Goal: Transaction & Acquisition: Book appointment/travel/reservation

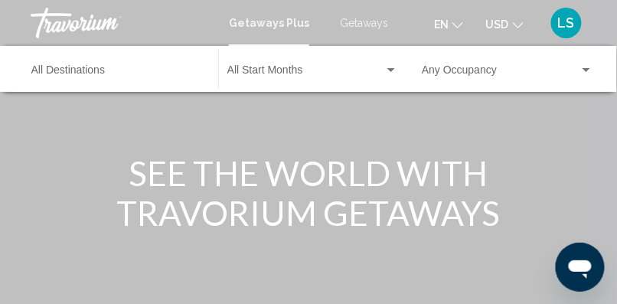
click at [373, 18] on span "Getaways" at bounding box center [364, 23] width 48 height 12
click at [60, 64] on div "Destination All Destinations" at bounding box center [116, 69] width 171 height 42
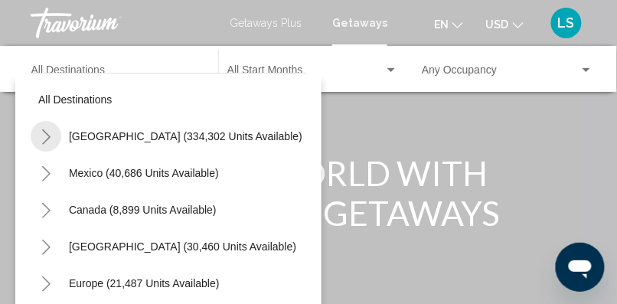
click at [44, 133] on icon "Toggle United States (334,302 units available)" at bounding box center [46, 136] width 11 height 15
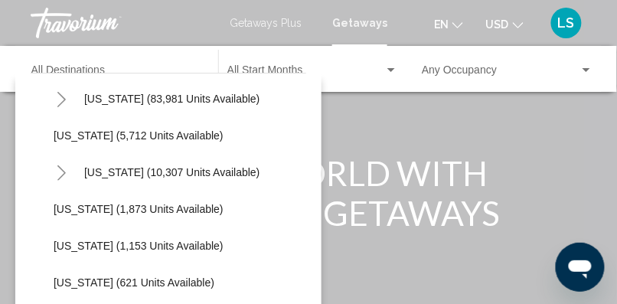
scroll to position [340, 0]
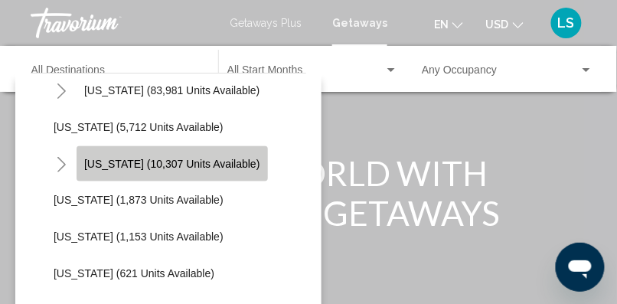
click at [174, 158] on span "[US_STATE] (10,307 units available)" at bounding box center [172, 164] width 176 height 12
type input "**********"
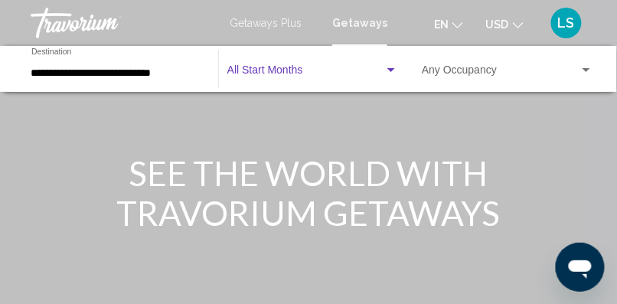
click at [314, 75] on span "Search widget" at bounding box center [305, 73] width 157 height 12
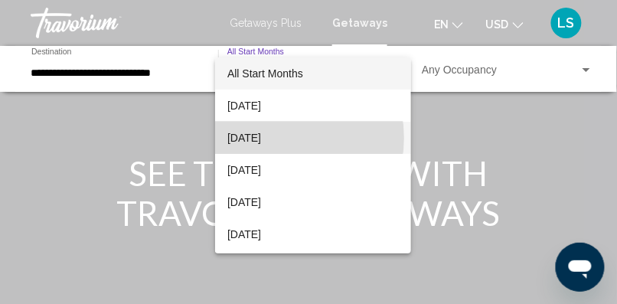
click at [277, 138] on span "[DATE]" at bounding box center [312, 138] width 171 height 32
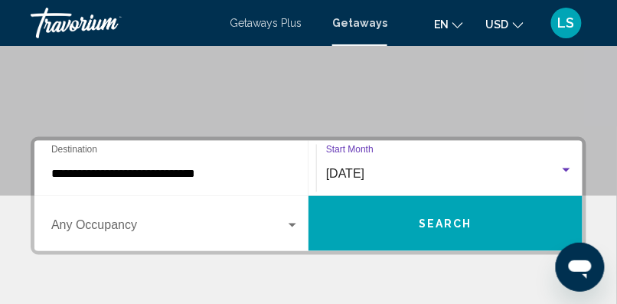
scroll to position [278, 0]
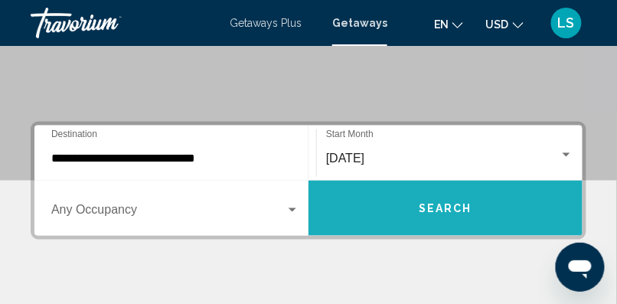
click at [484, 206] on button "Search" at bounding box center [445, 208] width 274 height 55
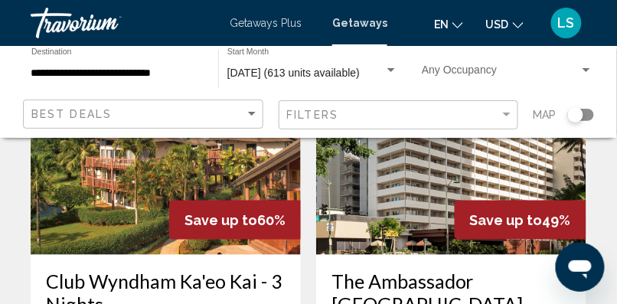
scroll to position [197, 0]
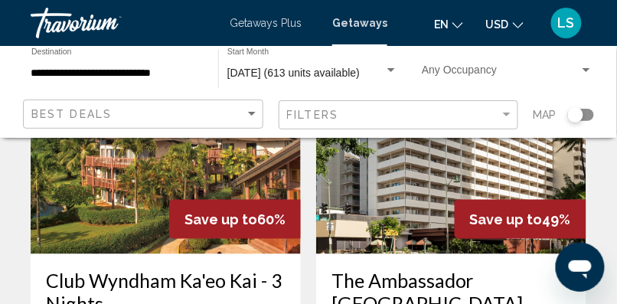
click at [28, 68] on div "**********" at bounding box center [116, 69] width 187 height 42
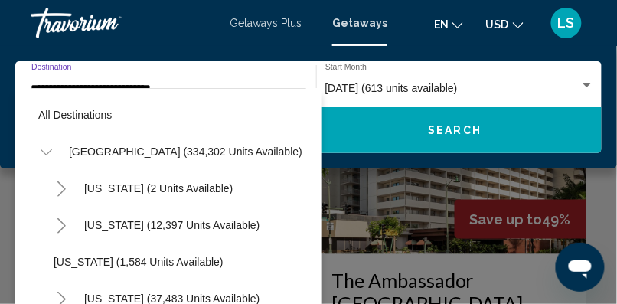
scroll to position [315, 0]
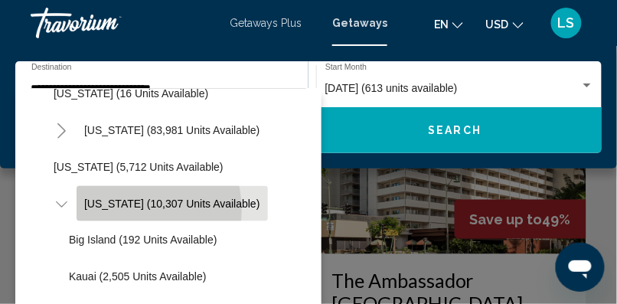
click at [130, 210] on button "[US_STATE] (10,307 units available)" at bounding box center [172, 203] width 191 height 35
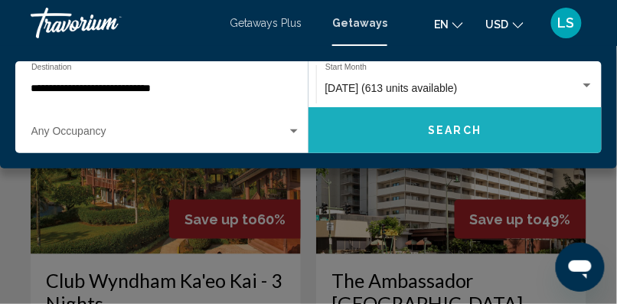
drag, startPoint x: 130, startPoint y: 210, endPoint x: 500, endPoint y: 119, distance: 380.4
click at [500, 119] on button "Search" at bounding box center [454, 130] width 293 height 46
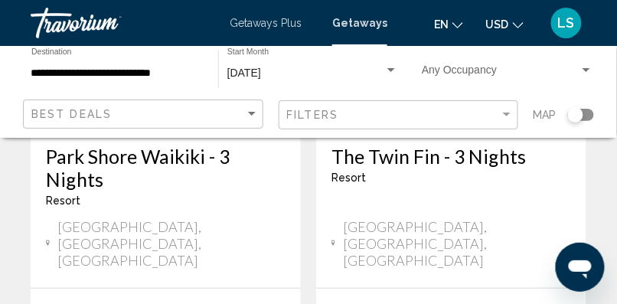
scroll to position [948, 0]
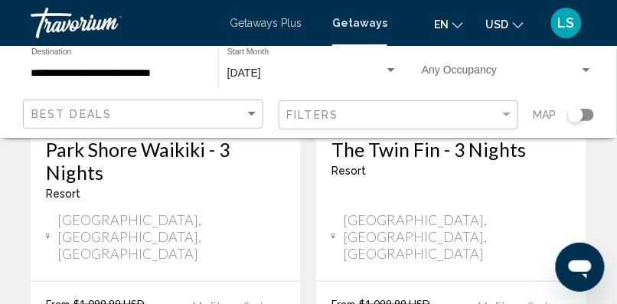
click at [415, 211] on span "[GEOGRAPHIC_DATA], [GEOGRAPHIC_DATA], [GEOGRAPHIC_DATA]" at bounding box center [457, 236] width 228 height 50
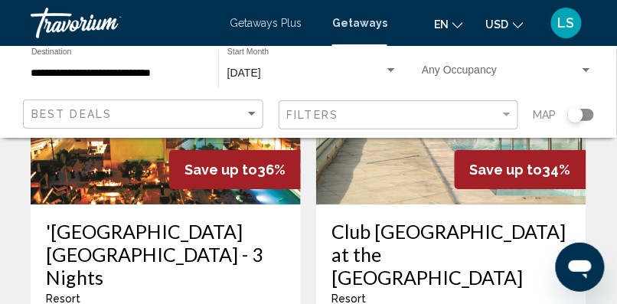
scroll to position [2658, 0]
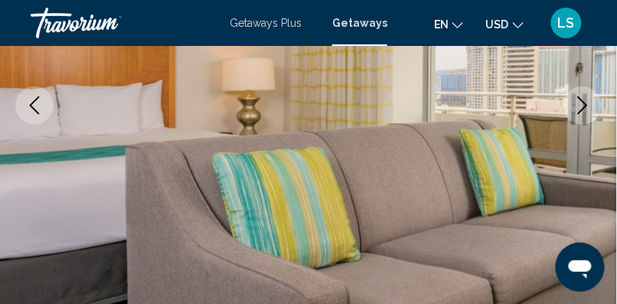
scroll to position [303, 0]
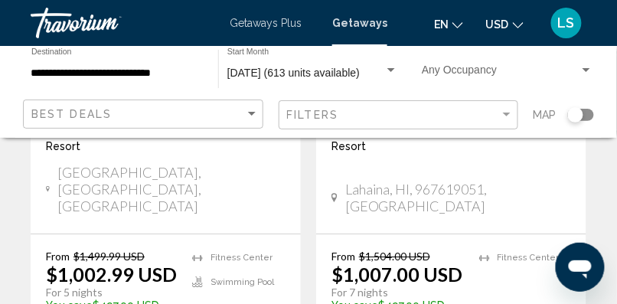
scroll to position [3301, 0]
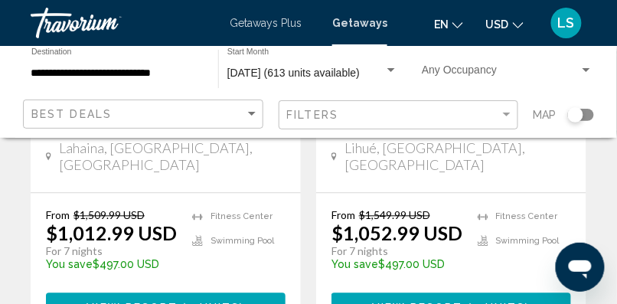
scroll to position [401, 0]
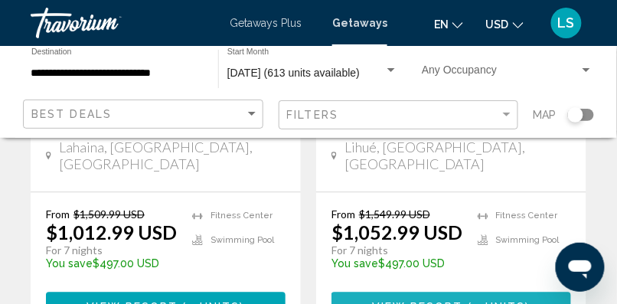
click at [458, 301] on span "View Resort" at bounding box center [417, 307] width 91 height 12
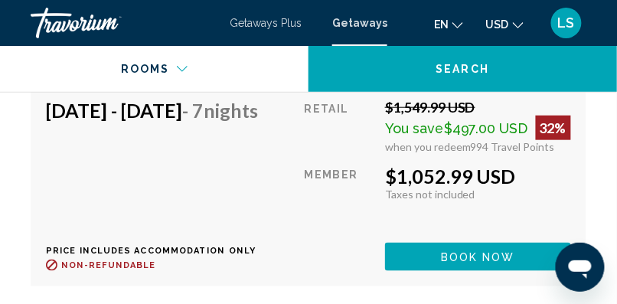
scroll to position [3877, 0]
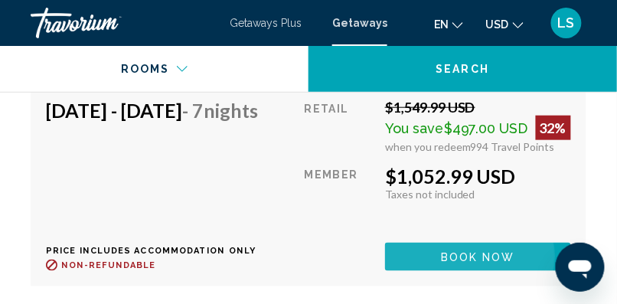
click at [486, 251] on span "Book now" at bounding box center [478, 257] width 74 height 12
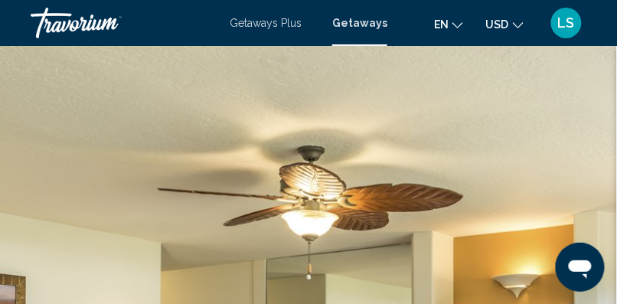
scroll to position [257, 0]
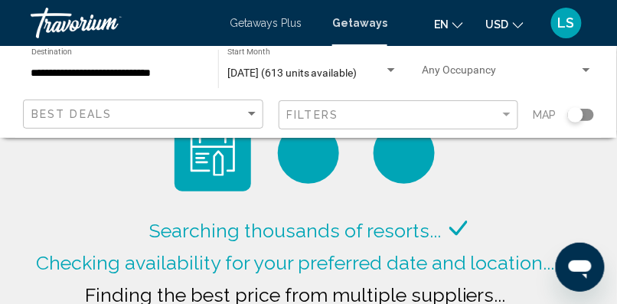
click at [39, 70] on input "**********" at bounding box center [116, 73] width 171 height 12
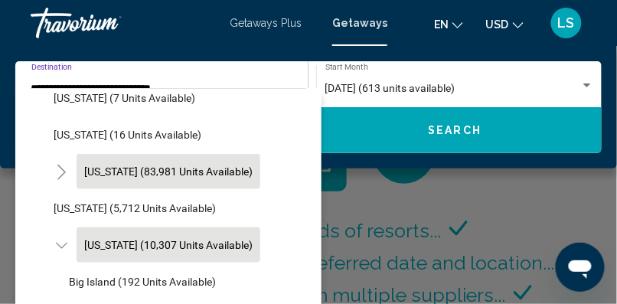
scroll to position [275, 0]
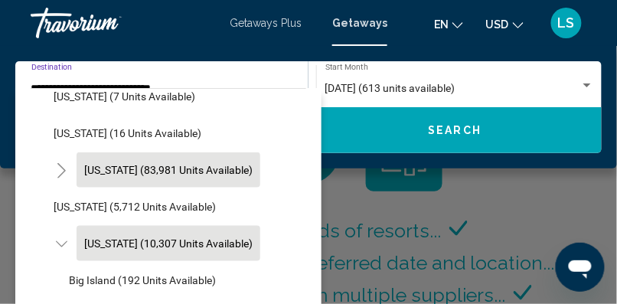
click at [109, 172] on span "[US_STATE] (83,981 units available)" at bounding box center [168, 170] width 168 height 12
type input "**********"
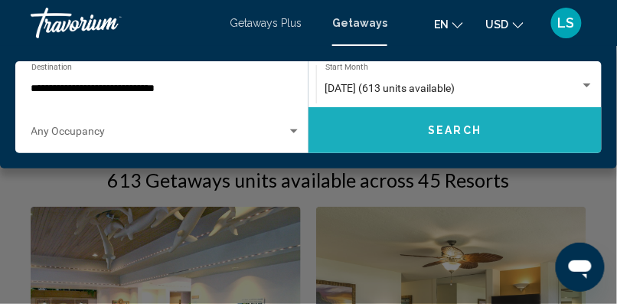
click at [430, 116] on button "Search" at bounding box center [454, 130] width 293 height 46
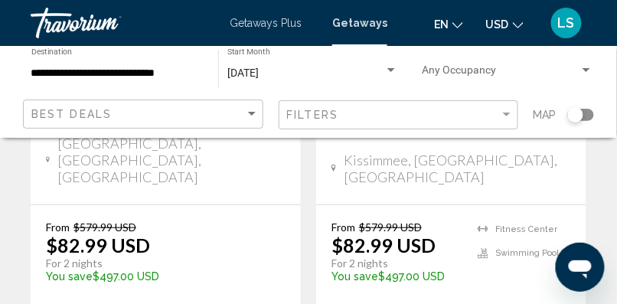
scroll to position [1027, 0]
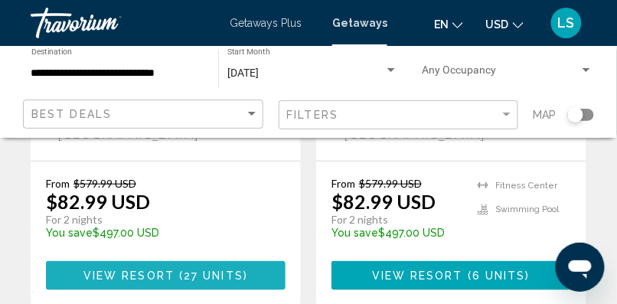
click at [171, 270] on span "View Resort" at bounding box center [128, 276] width 91 height 12
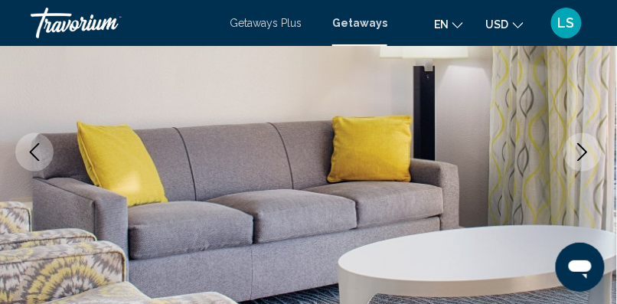
scroll to position [258, 0]
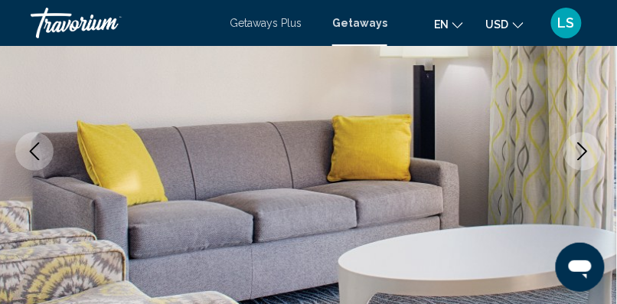
click at [582, 148] on icon "Next image" at bounding box center [582, 151] width 18 height 18
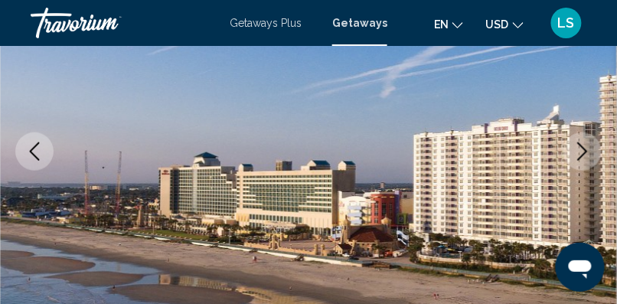
click at [582, 148] on icon "Next image" at bounding box center [582, 151] width 18 height 18
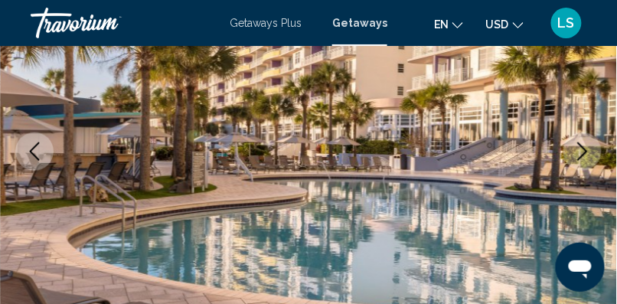
click at [582, 148] on icon "Next image" at bounding box center [582, 151] width 18 height 18
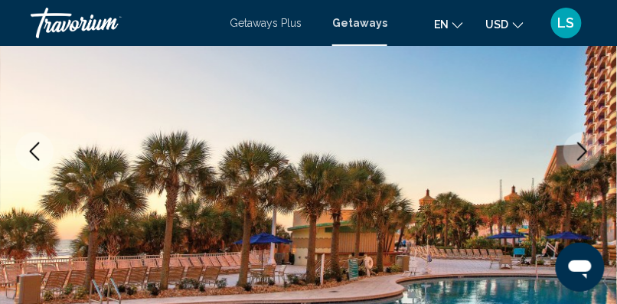
click at [582, 148] on icon "Next image" at bounding box center [582, 151] width 18 height 18
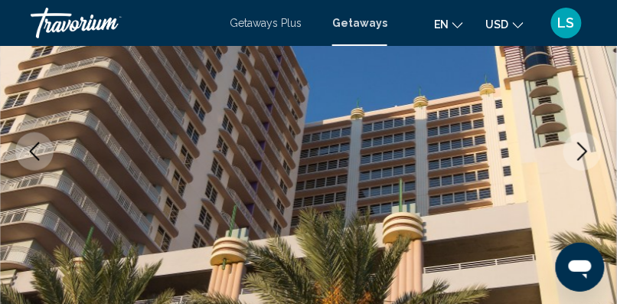
click at [582, 148] on icon "Next image" at bounding box center [582, 151] width 18 height 18
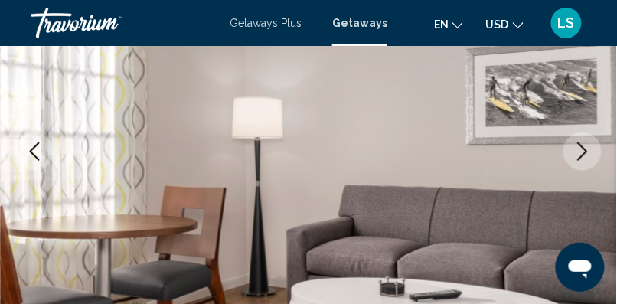
click at [582, 148] on icon "Next image" at bounding box center [582, 151] width 18 height 18
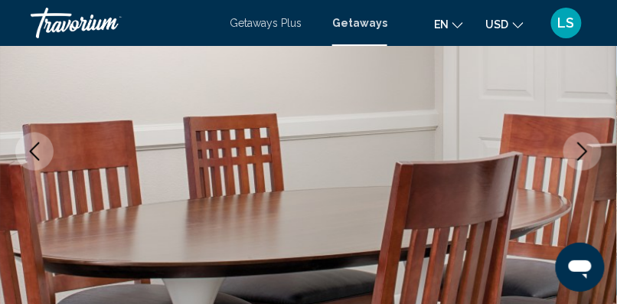
click at [582, 148] on icon "Next image" at bounding box center [582, 151] width 18 height 18
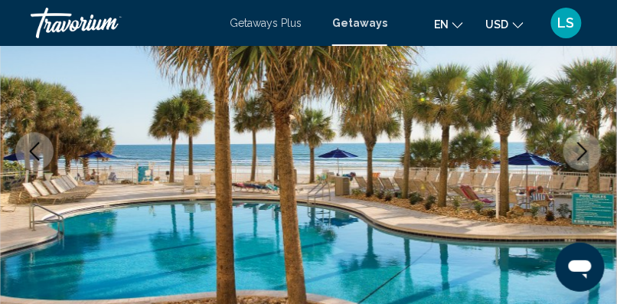
click at [582, 148] on icon "Next image" at bounding box center [582, 151] width 18 height 18
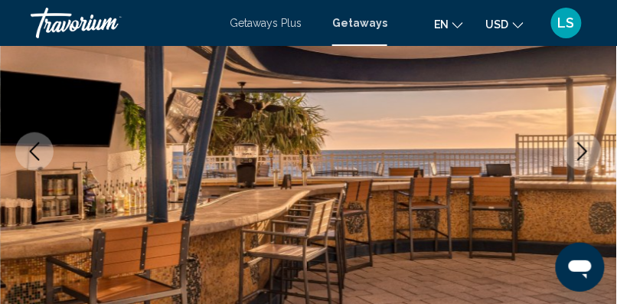
click at [582, 148] on icon "Next image" at bounding box center [582, 151] width 18 height 18
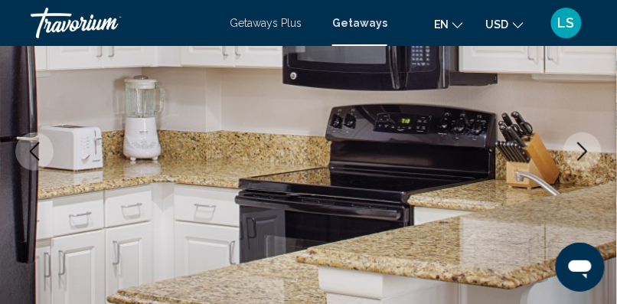
click at [582, 148] on icon "Next image" at bounding box center [582, 151] width 18 height 18
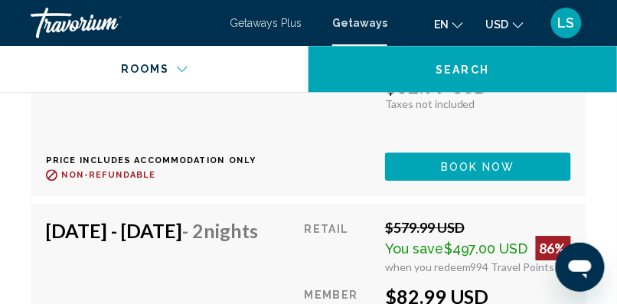
scroll to position [3415, 0]
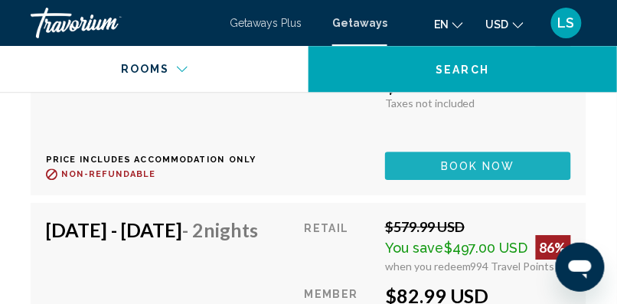
click at [511, 171] on span "Book now" at bounding box center [478, 166] width 74 height 12
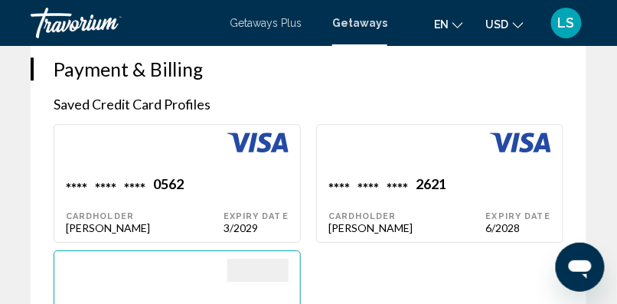
scroll to position [1572, 0]
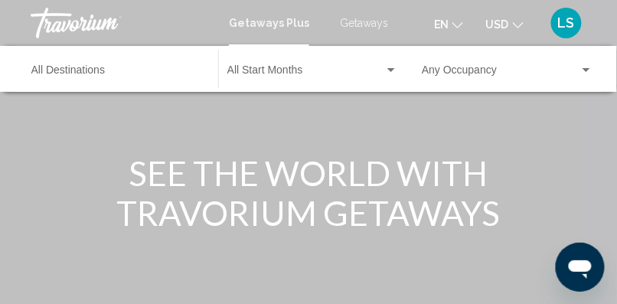
click at [364, 23] on span "Getaways" at bounding box center [364, 23] width 48 height 12
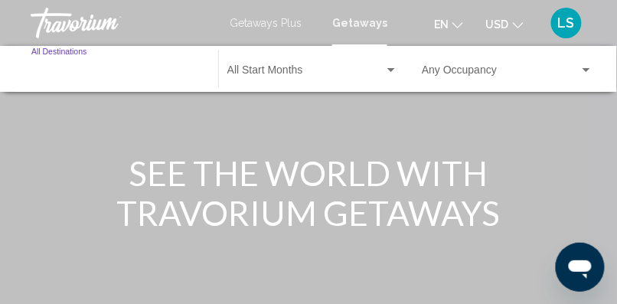
click at [84, 70] on input "Destination All Destinations" at bounding box center [116, 73] width 171 height 12
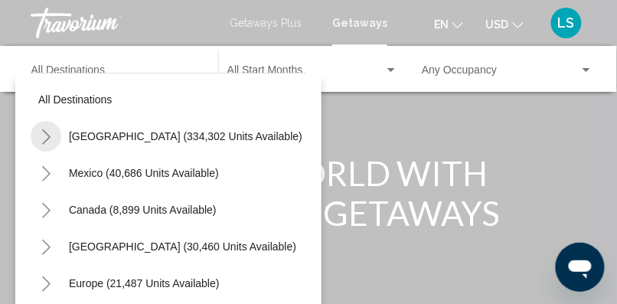
click at [44, 133] on icon "Toggle United States (334,302 units available)" at bounding box center [46, 136] width 11 height 15
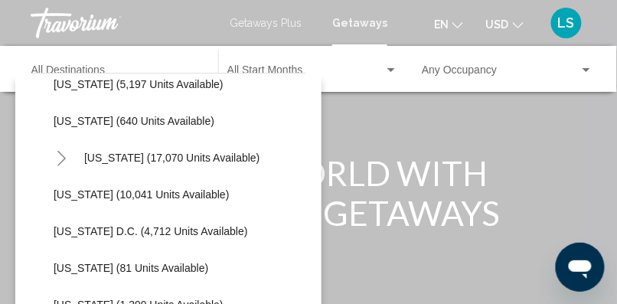
scroll to position [1486, 0]
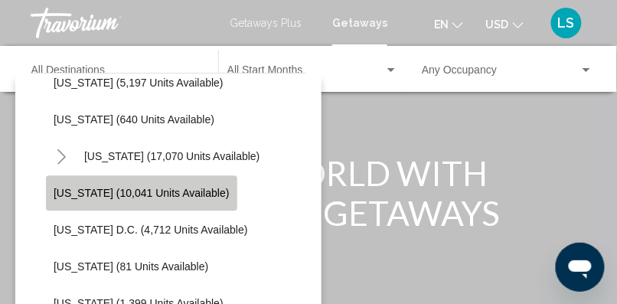
click at [161, 187] on span "[US_STATE] (10,041 units available)" at bounding box center [142, 193] width 176 height 12
type input "**********"
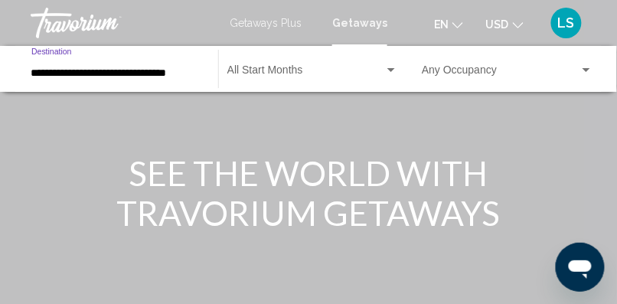
click at [292, 60] on div "Start Month All Start Months" at bounding box center [312, 69] width 171 height 42
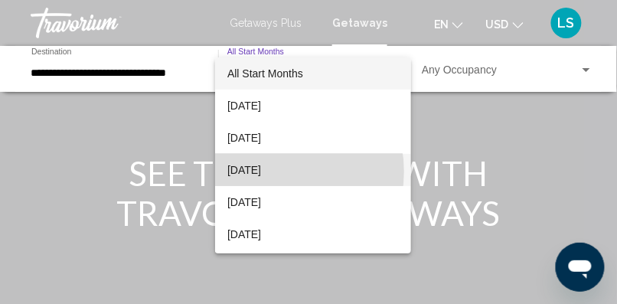
click at [271, 171] on span "[DATE]" at bounding box center [312, 170] width 171 height 32
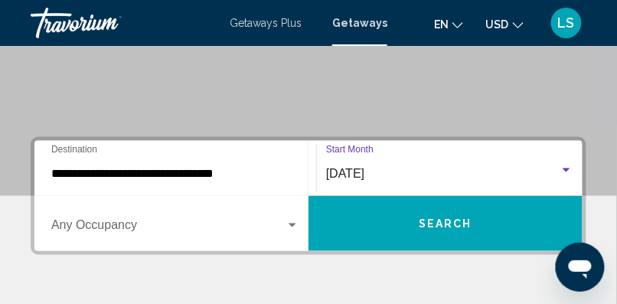
scroll to position [263, 0]
click at [433, 221] on span "Search" at bounding box center [445, 224] width 54 height 12
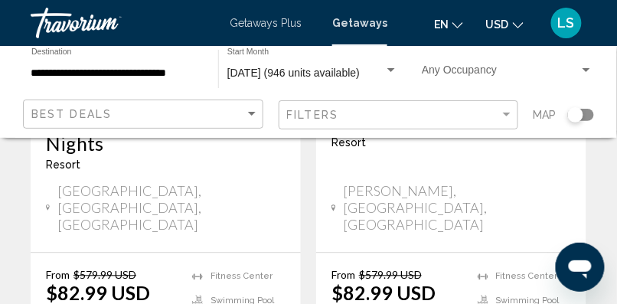
scroll to position [383, 0]
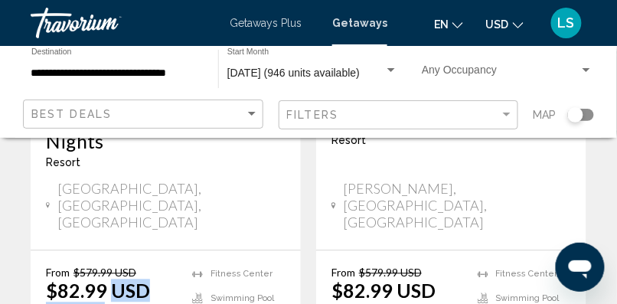
drag, startPoint x: 110, startPoint y: 237, endPoint x: 196, endPoint y: 221, distance: 87.2
click at [196, 266] on div "From $579.99 USD $82.99 USD For 2 nights You save $497.00 USD temp Fitness Cent…" at bounding box center [165, 302] width 239 height 73
drag, startPoint x: 196, startPoint y: 221, endPoint x: 170, endPoint y: 216, distance: 26.6
click at [170, 266] on p "From $579.99 USD" at bounding box center [111, 272] width 131 height 13
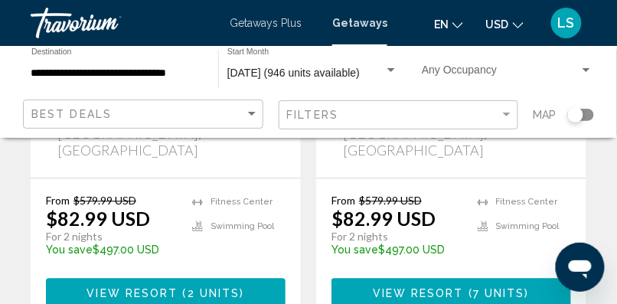
scroll to position [457, 0]
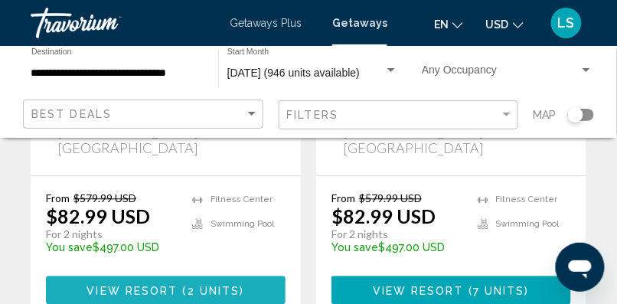
click at [170, 285] on span "View Resort" at bounding box center [131, 291] width 91 height 12
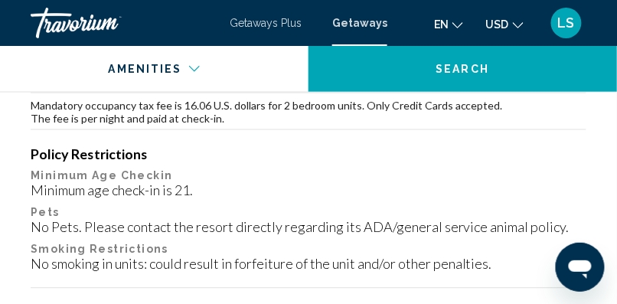
scroll to position [2096, 0]
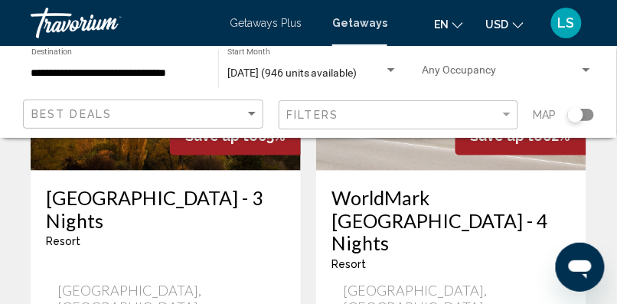
scroll to position [2086, 0]
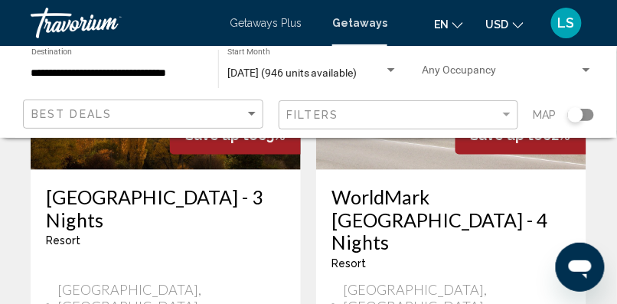
drag, startPoint x: 270, startPoint y: 236, endPoint x: 473, endPoint y: 242, distance: 202.8
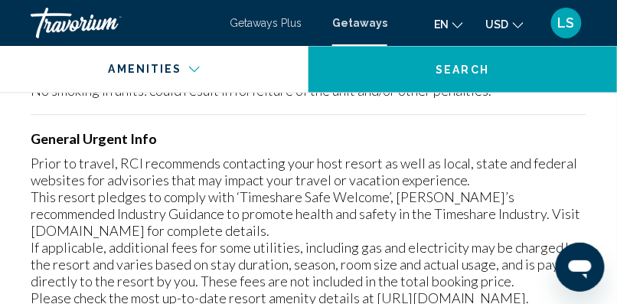
scroll to position [2252, 0]
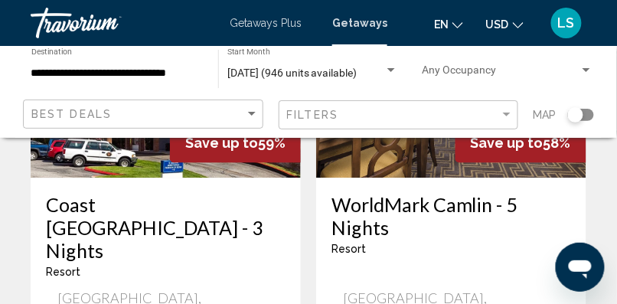
scroll to position [3239, 0]
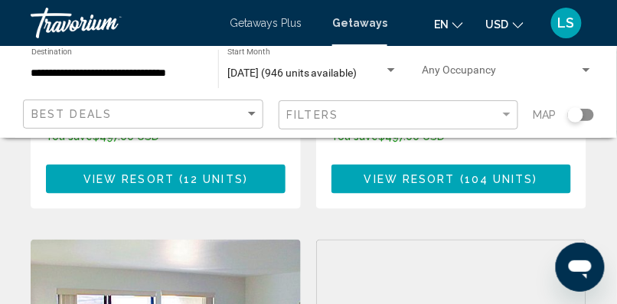
scroll to position [1055, 0]
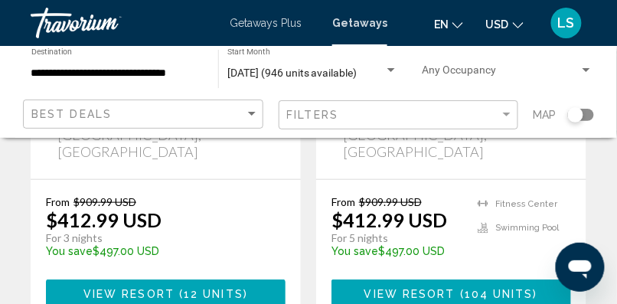
click at [41, 70] on input "**********" at bounding box center [116, 73] width 171 height 12
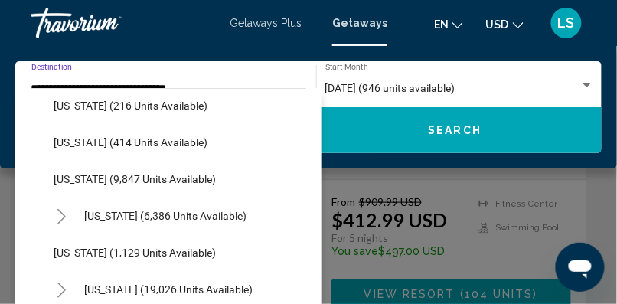
scroll to position [1184, 0]
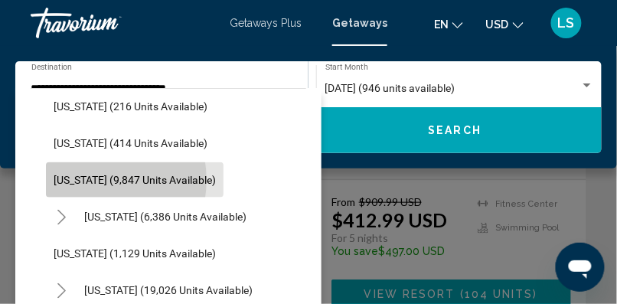
click at [87, 180] on span "[US_STATE] (9,847 units available)" at bounding box center [135, 180] width 162 height 12
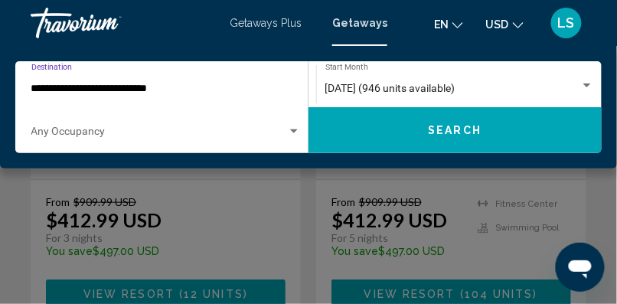
click at [51, 89] on input "**********" at bounding box center [158, 89] width 254 height 12
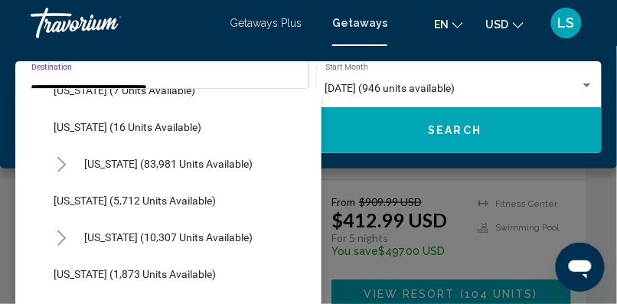
scroll to position [280, 0]
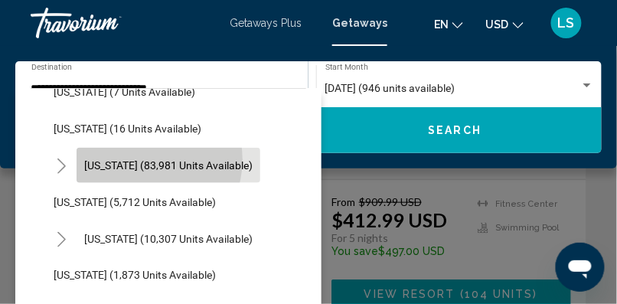
click at [139, 159] on span "[US_STATE] (83,981 units available)" at bounding box center [168, 165] width 168 height 12
type input "**********"
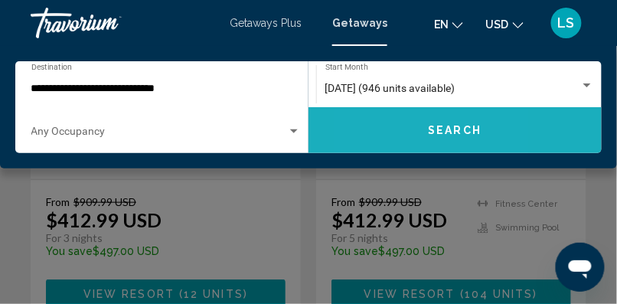
click at [371, 123] on button "Search" at bounding box center [454, 130] width 293 height 46
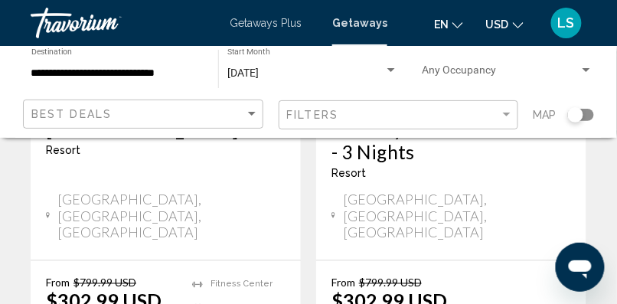
scroll to position [2092, 0]
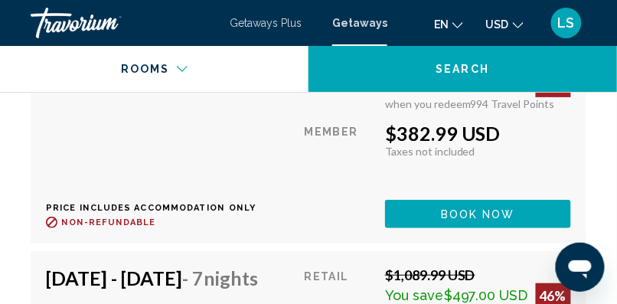
scroll to position [3700, 0]
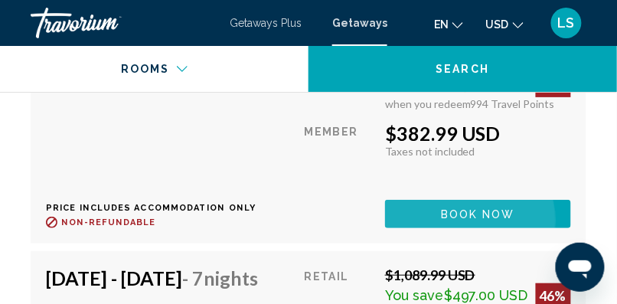
click at [480, 228] on button "Book now" at bounding box center [478, 214] width 186 height 28
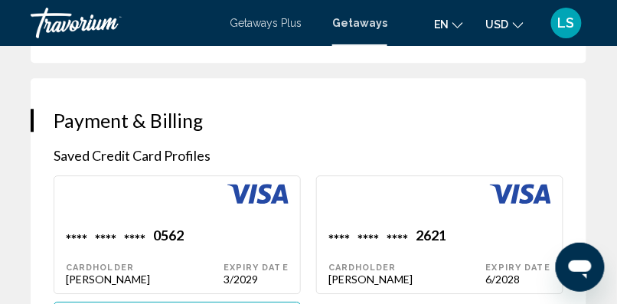
scroll to position [1490, 0]
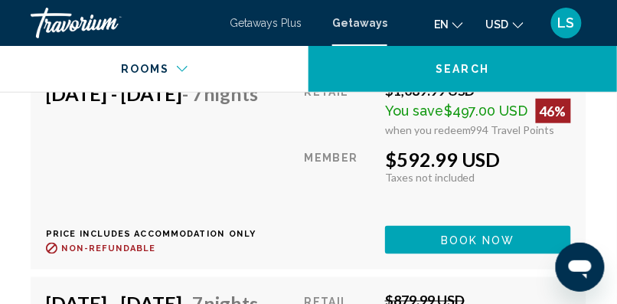
scroll to position [3885, 0]
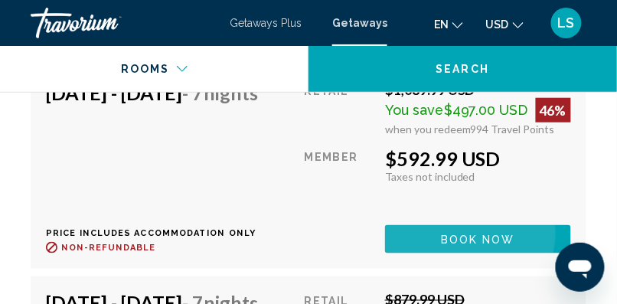
click at [482, 246] on span "Book now" at bounding box center [478, 239] width 74 height 12
